Goal: Check status: Check status

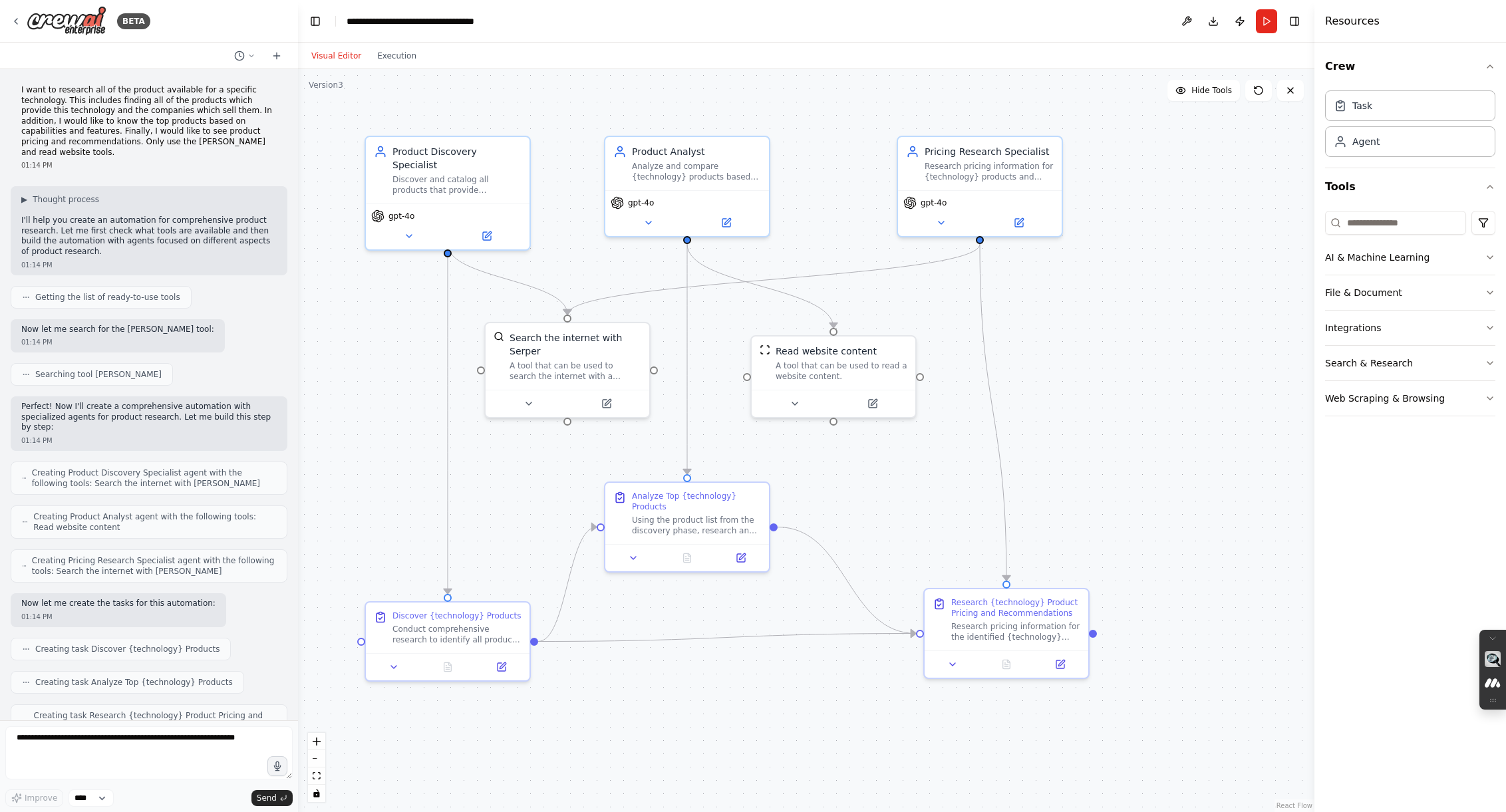
scroll to position [552, 0]
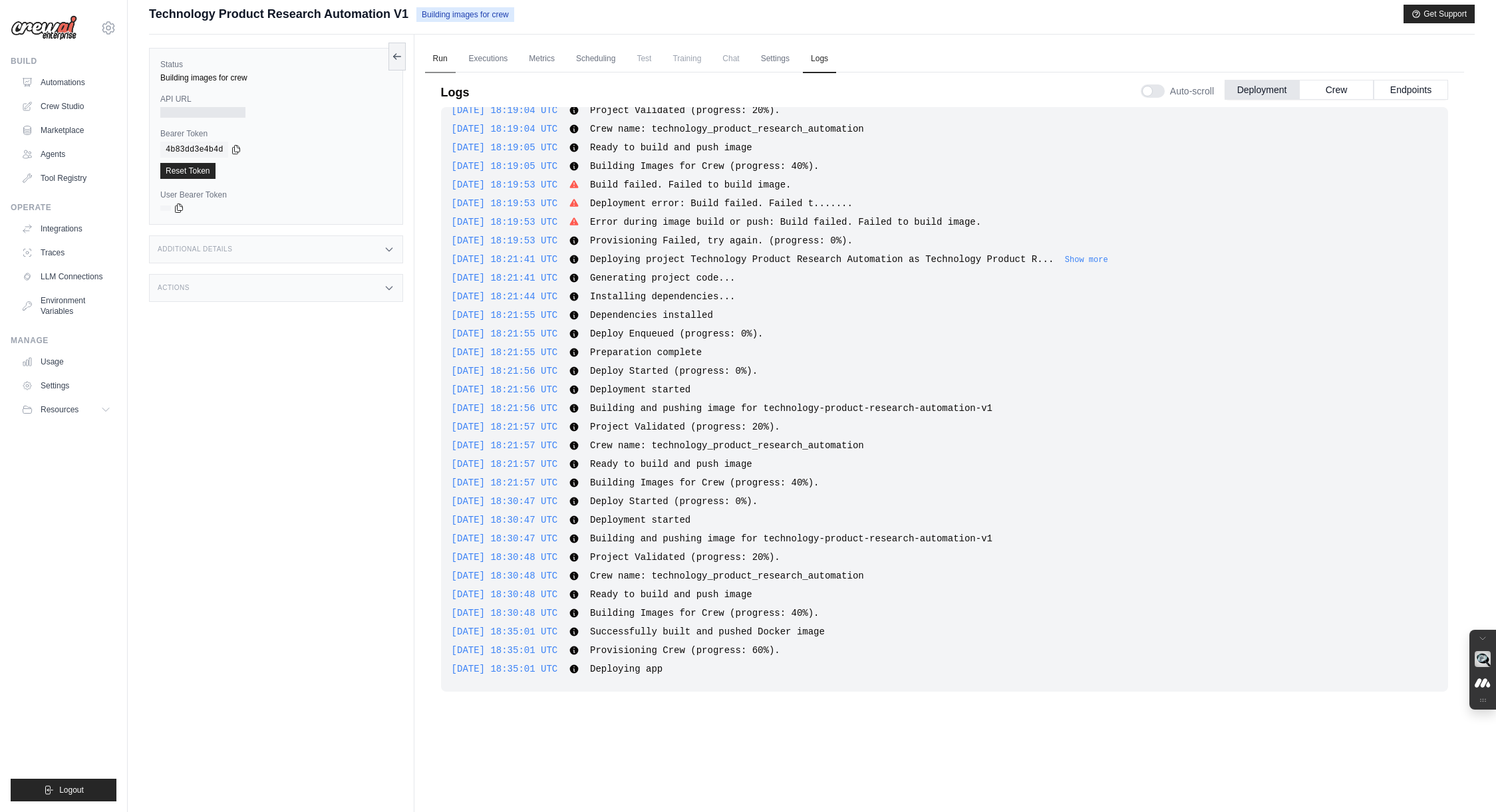
scroll to position [8, 0]
click at [48, 82] on link "Automations" at bounding box center [68, 82] width 101 height 21
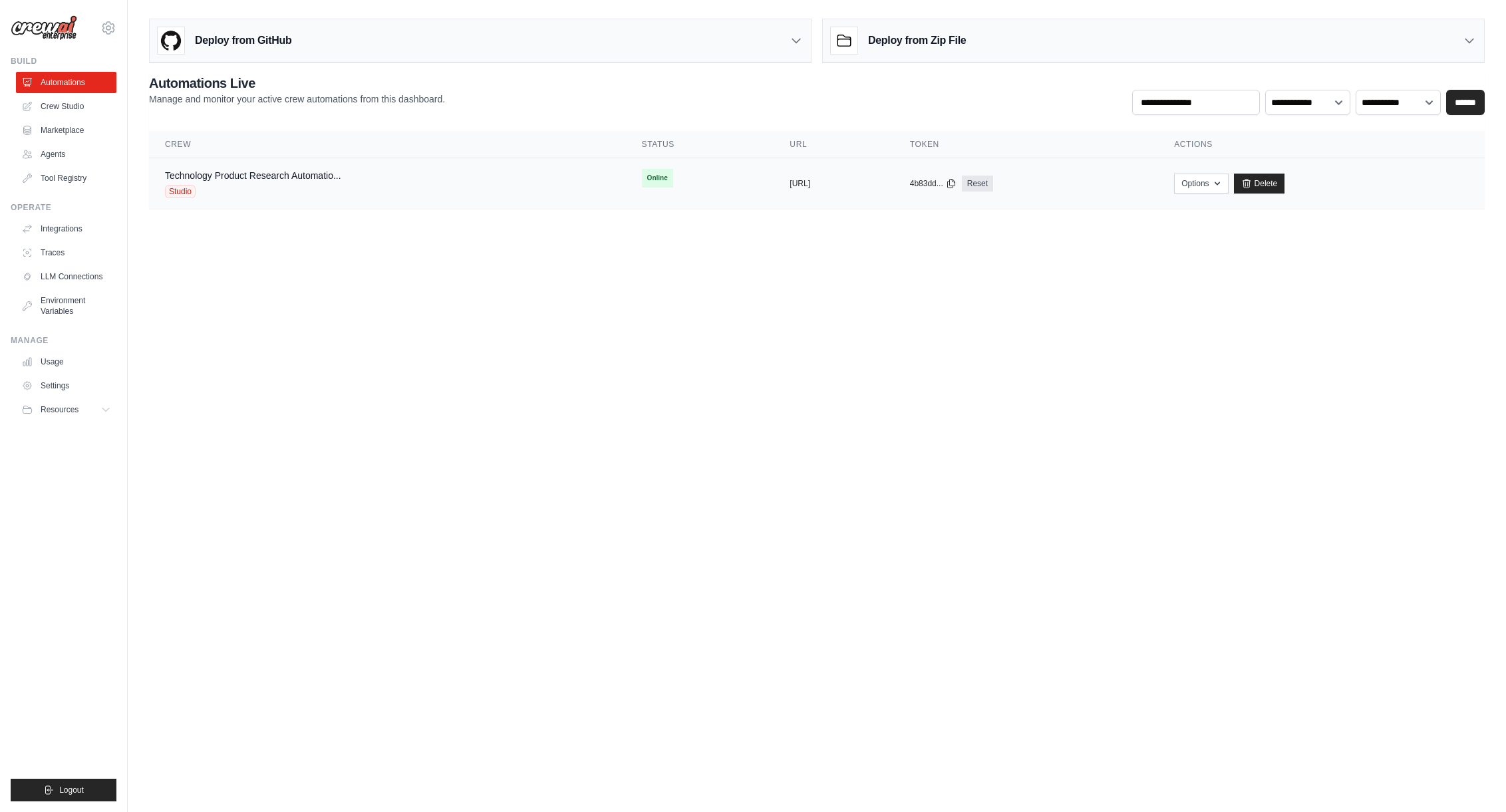
click at [521, 185] on div "Technology Product Research Automatio... Studio" at bounding box center [387, 184] width 445 height 29
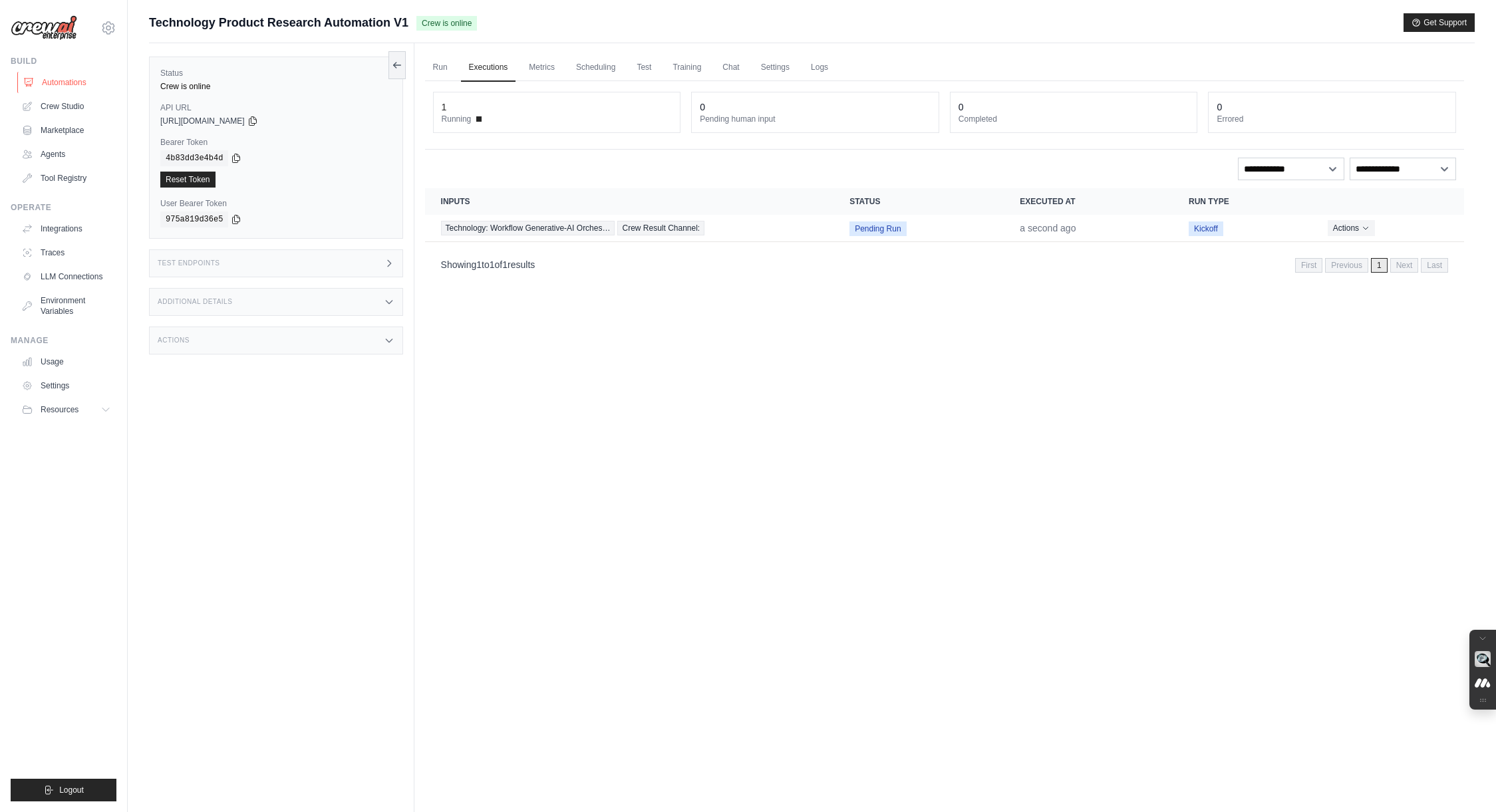
click at [64, 81] on link "Automations" at bounding box center [68, 82] width 101 height 21
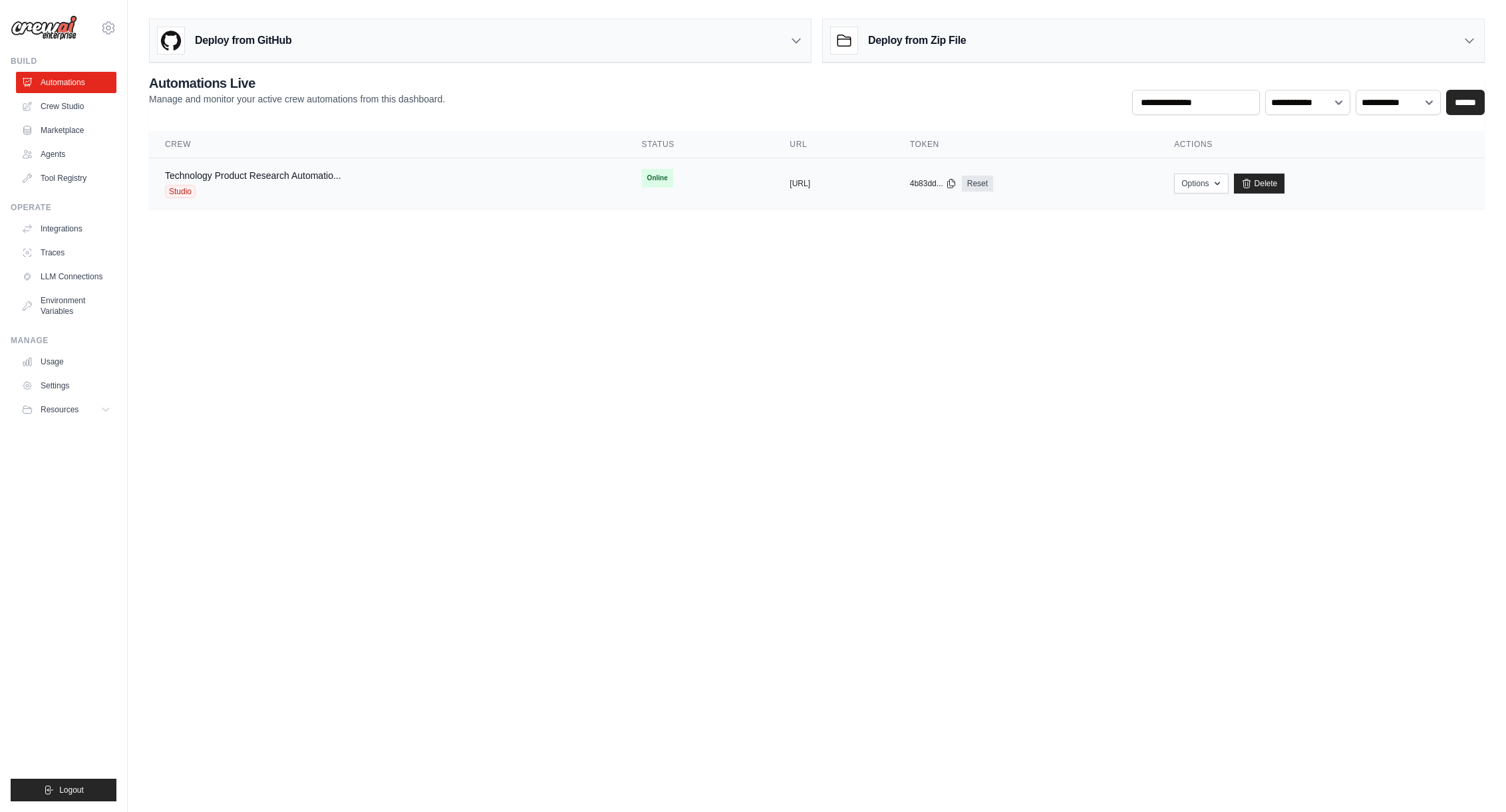
click at [773, 185] on td "copied [URL]" at bounding box center [833, 184] width 120 height 51
